Goal: Task Accomplishment & Management: Complete application form

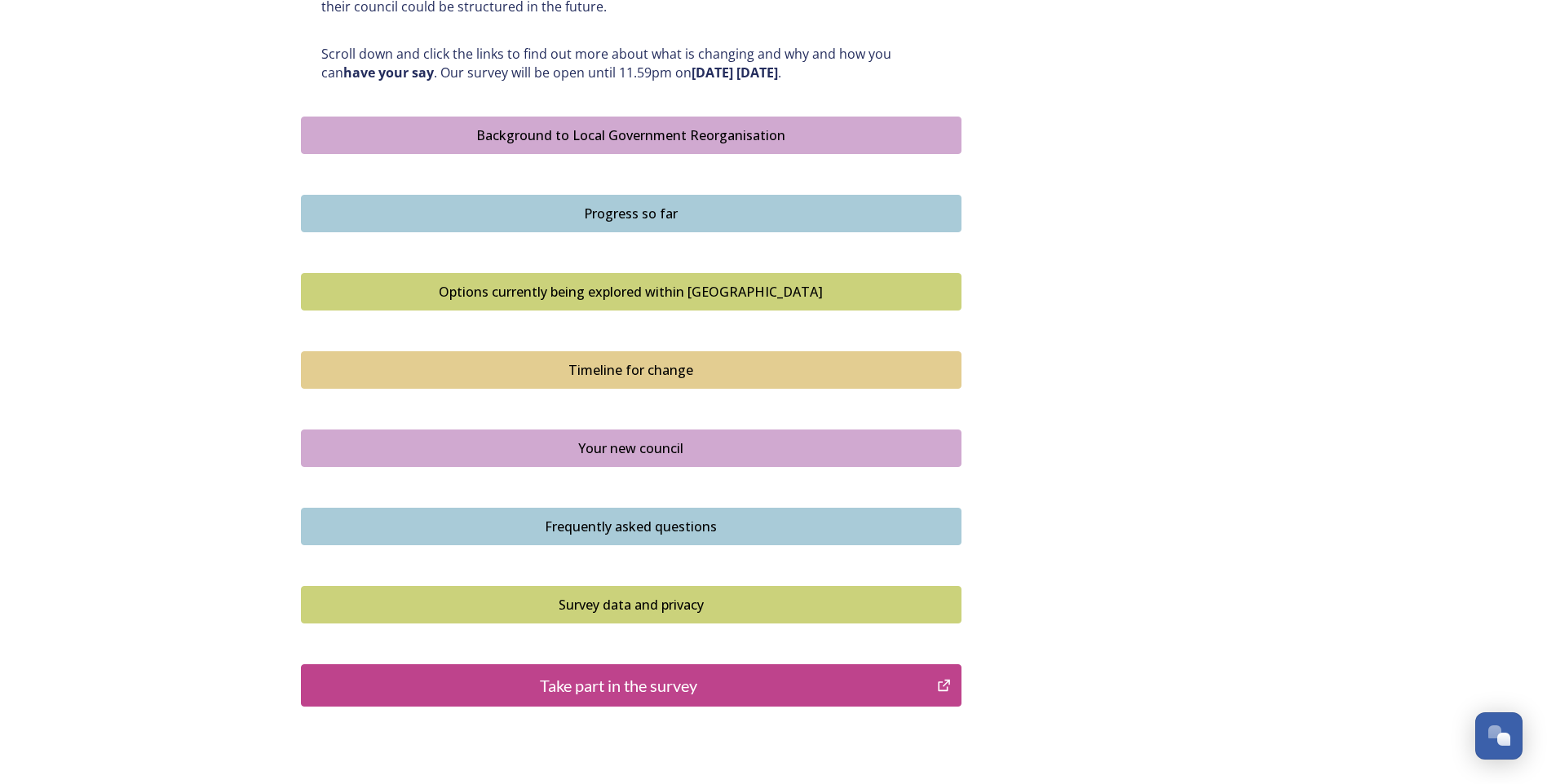
scroll to position [896, 0]
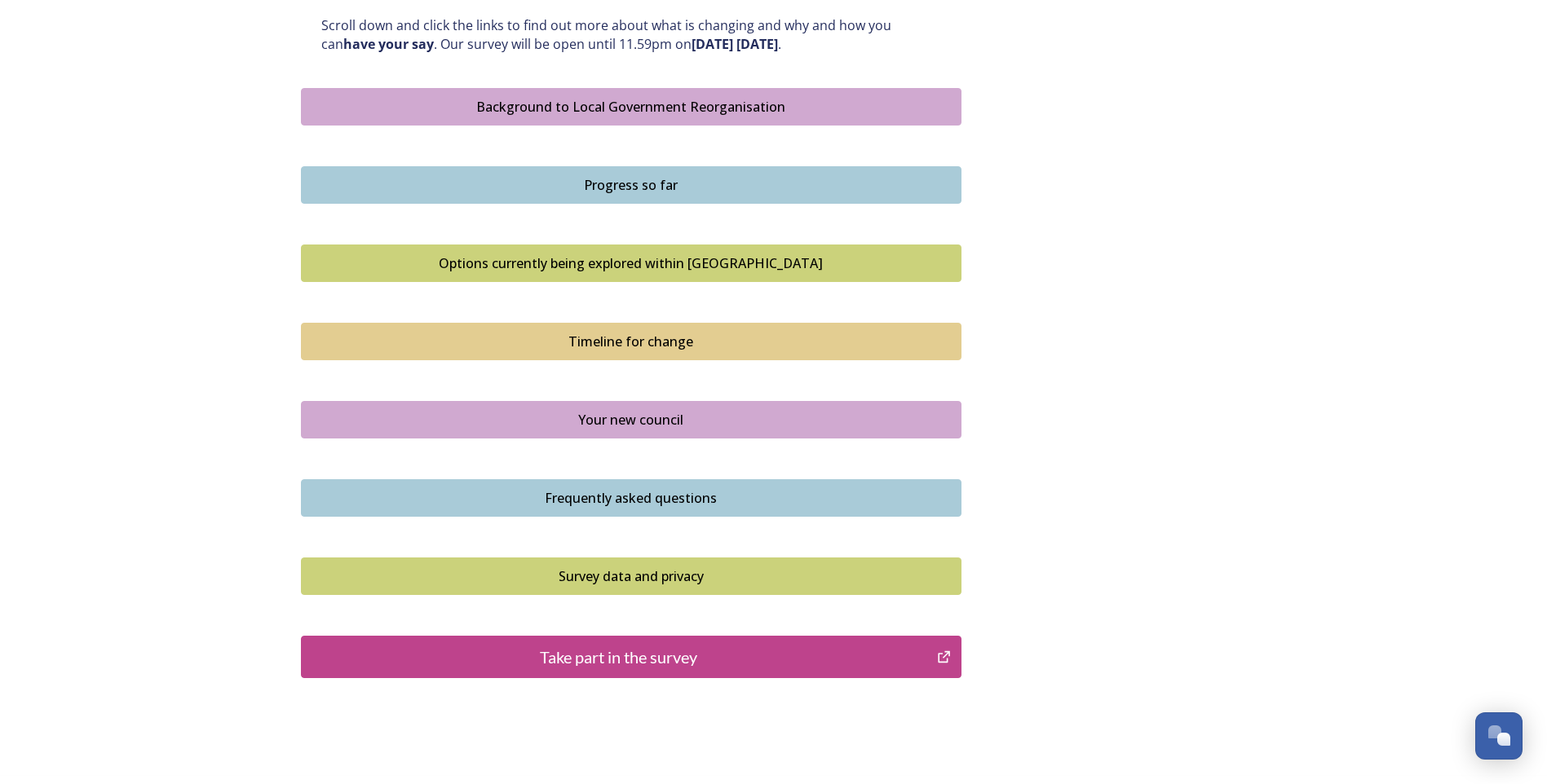
click at [654, 501] on div "Frequently asked questions" at bounding box center [631, 498] width 643 height 20
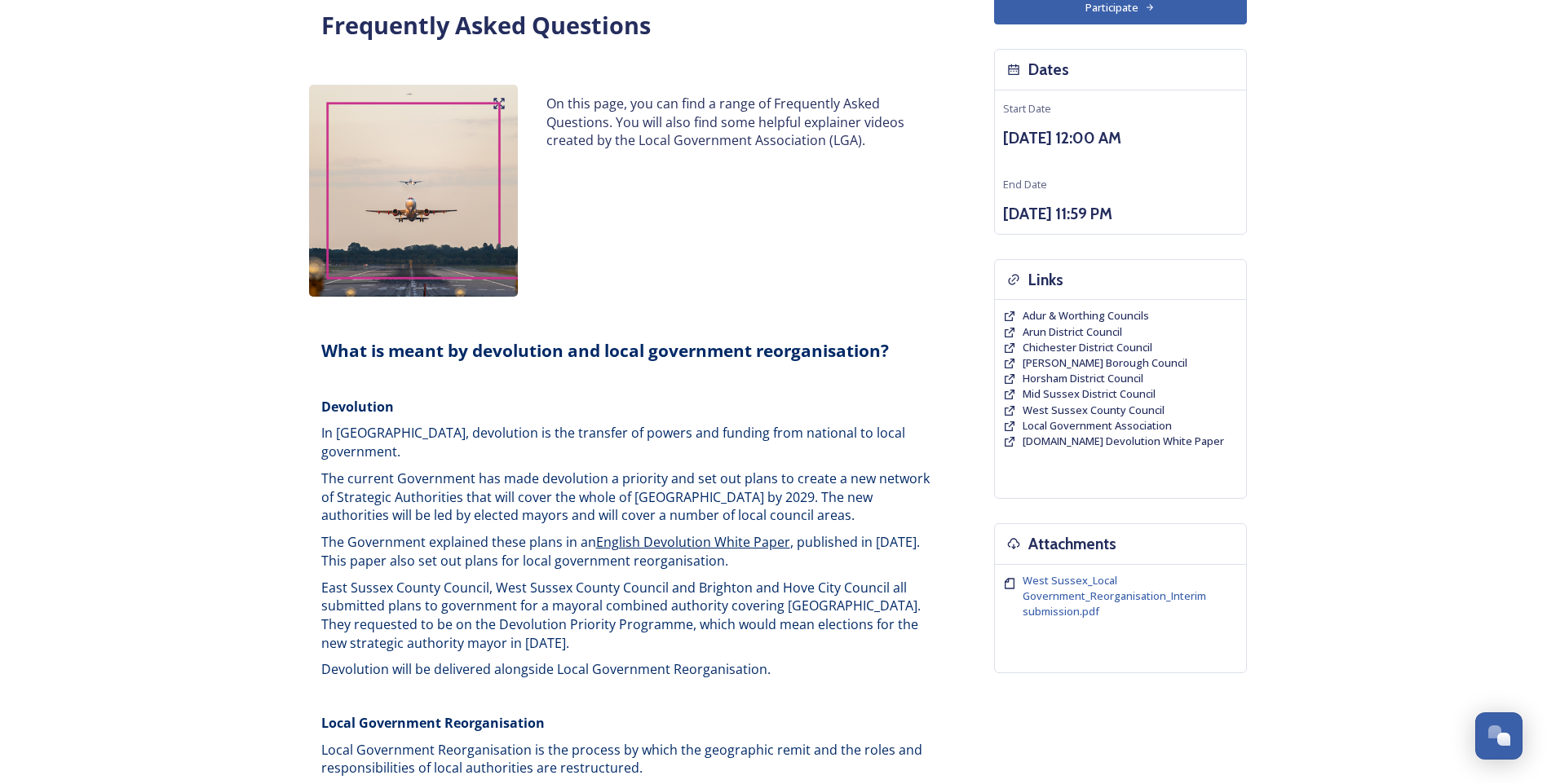
scroll to position [163, 0]
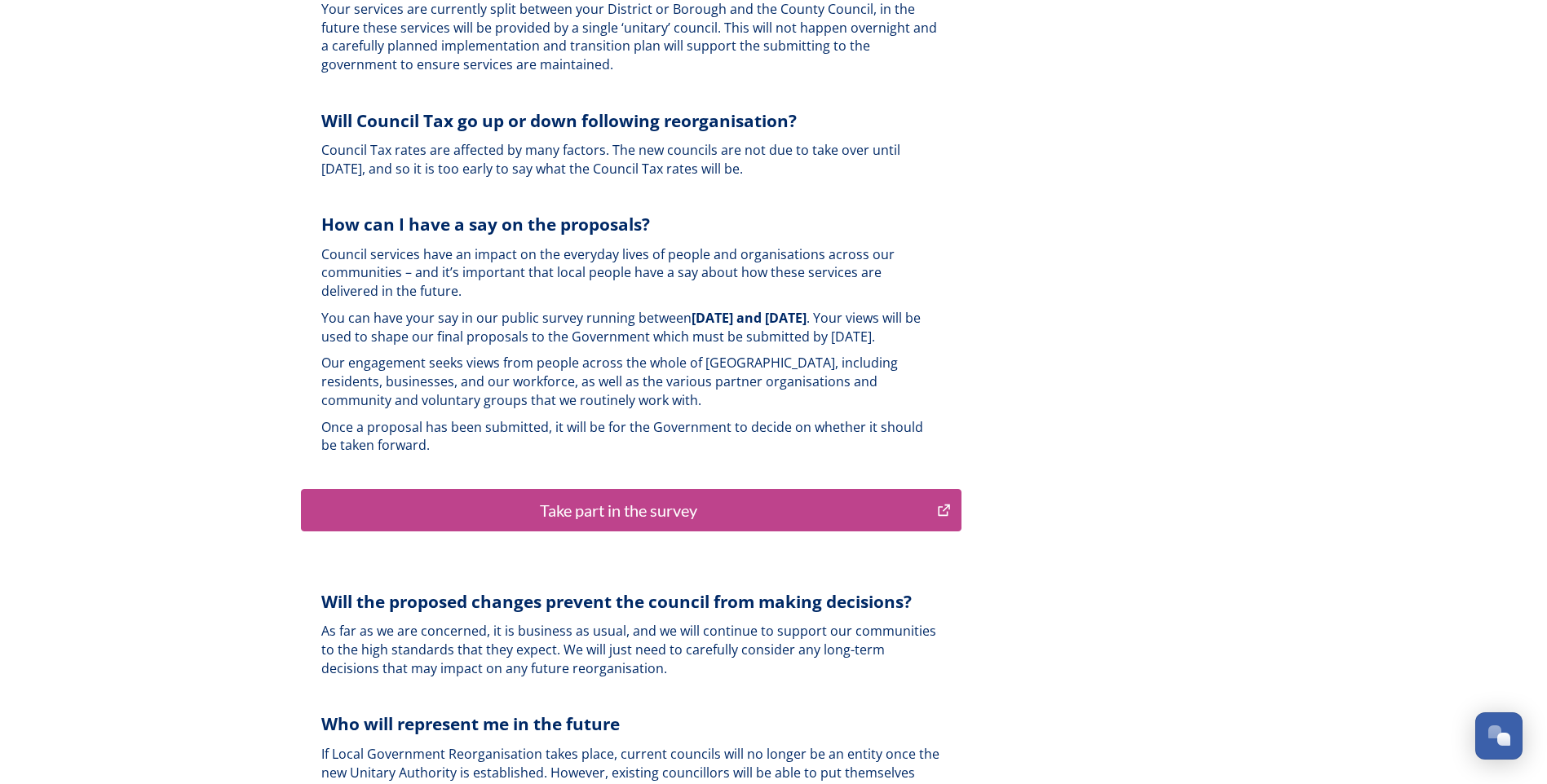
scroll to position [3830, 0]
click at [583, 497] on div "Take part in the survey" at bounding box center [619, 509] width 619 height 25
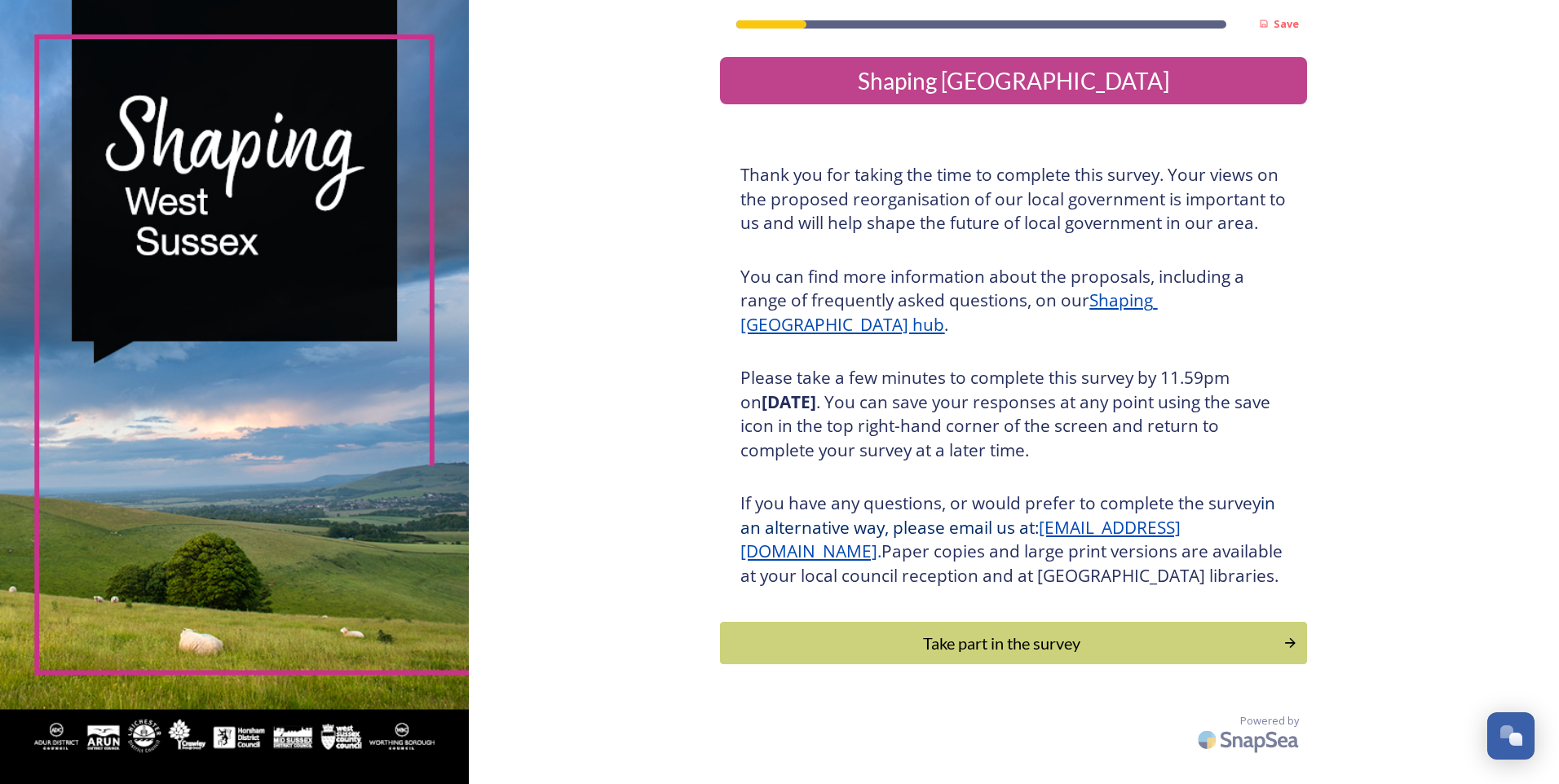
click at [1122, 297] on u "Shaping [GEOGRAPHIC_DATA] hub" at bounding box center [948, 312] width 416 height 47
